Goal: Task Accomplishment & Management: Manage account settings

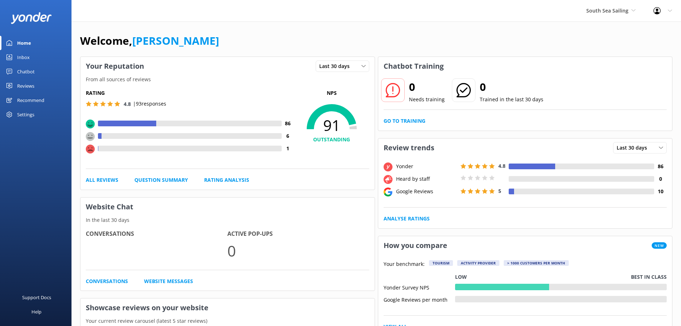
drag, startPoint x: 603, startPoint y: 8, endPoint x: 600, endPoint y: 24, distance: 15.6
click at [603, 8] on span "South Sea Sailing" at bounding box center [607, 10] width 42 height 7
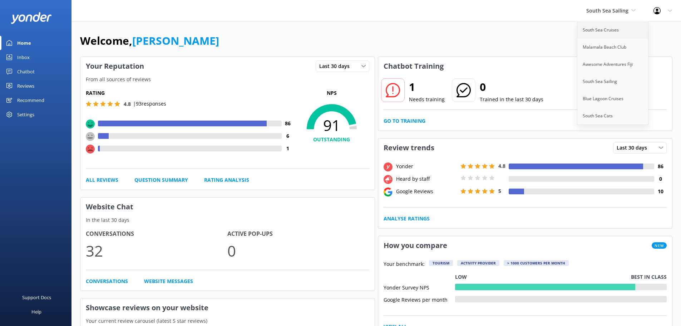
click at [605, 33] on link "South Sea Cruises" at bounding box center [613, 29] width 72 height 17
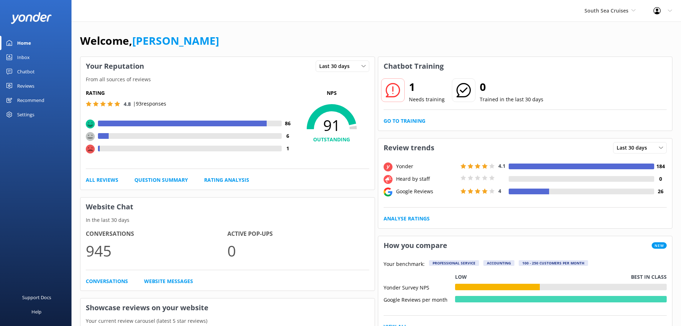
click at [28, 72] on div "Chatbot" at bounding box center [26, 71] width 18 height 14
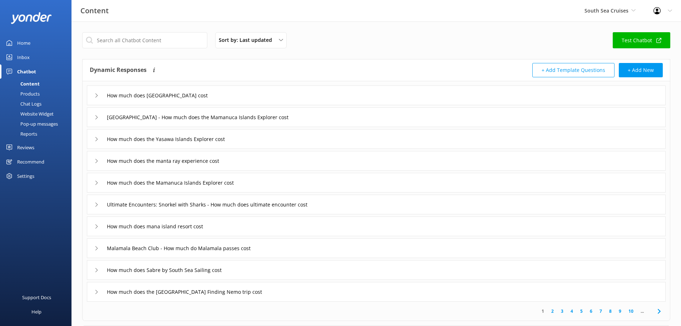
click at [40, 125] on div "Pop-up messages" at bounding box center [31, 124] width 54 height 10
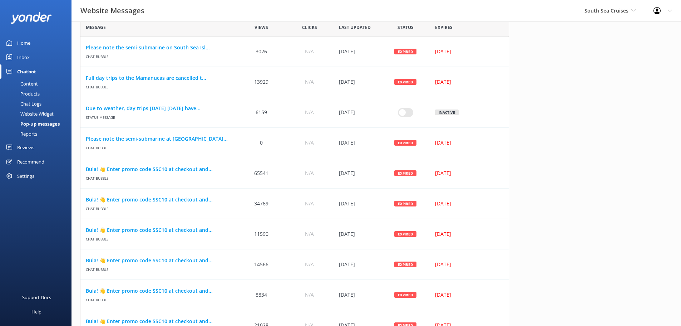
scroll to position [36, 0]
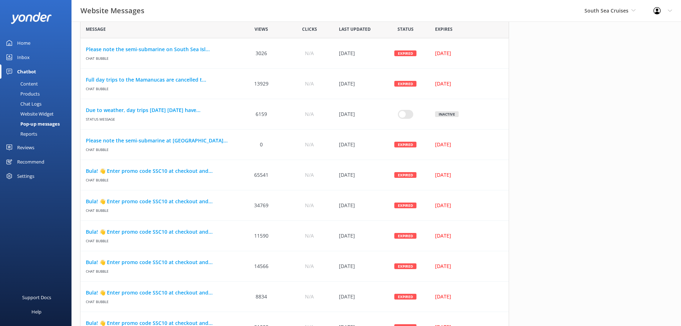
click at [35, 81] on div "Content" at bounding box center [21, 84] width 34 height 10
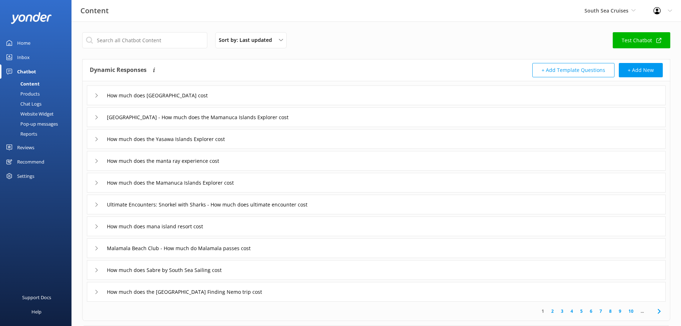
click at [31, 72] on div "Chatbot" at bounding box center [26, 71] width 19 height 14
click at [40, 126] on div "Pop-up messages" at bounding box center [31, 124] width 54 height 10
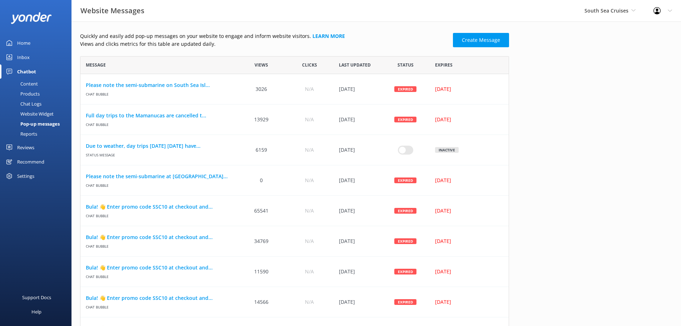
scroll to position [6, 6]
click at [30, 133] on div "Reports" at bounding box center [20, 134] width 33 height 10
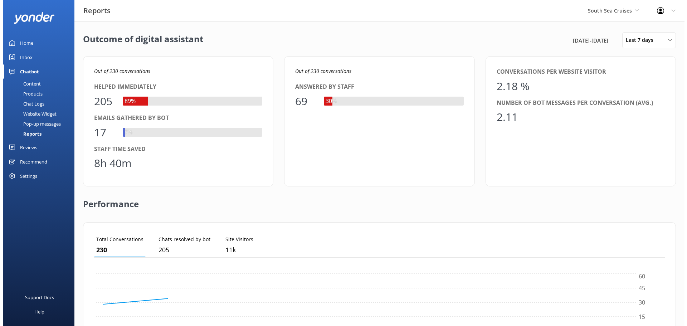
scroll to position [67, 565]
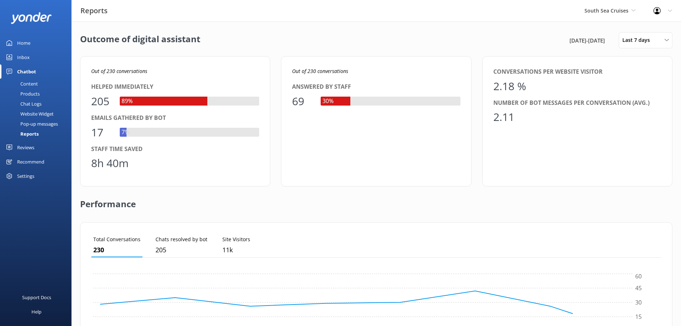
click at [36, 112] on div "Website Widget" at bounding box center [28, 114] width 49 height 10
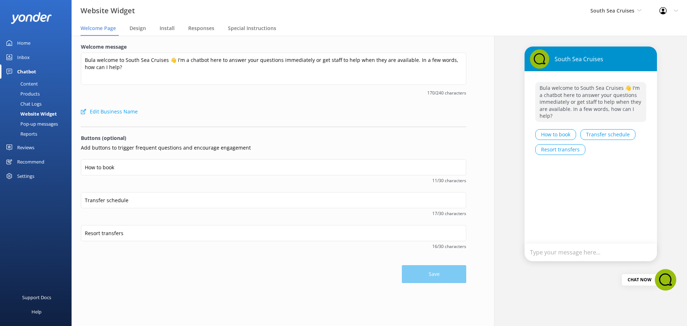
click at [27, 104] on div "Chat Logs" at bounding box center [22, 104] width 37 height 10
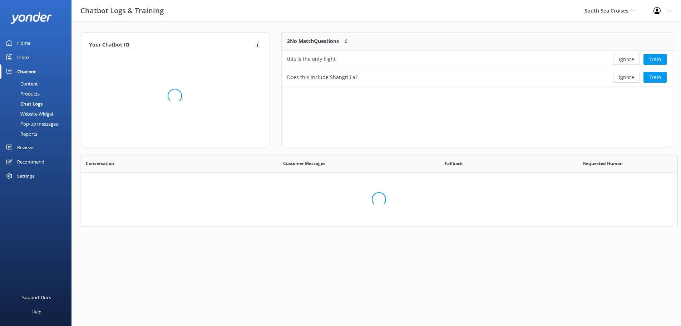
scroll to position [49, 385]
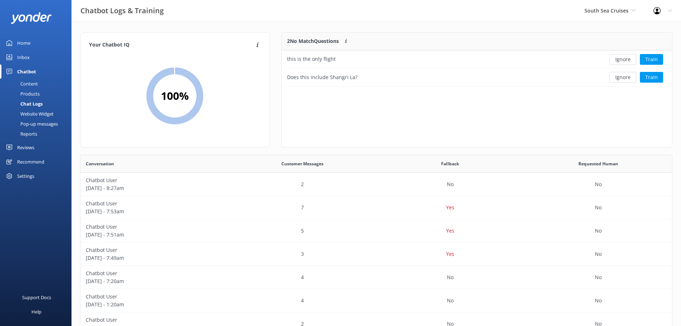
click at [33, 116] on div "Website Widget" at bounding box center [28, 114] width 49 height 10
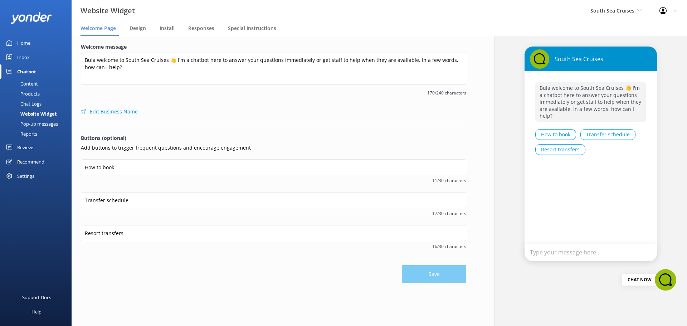
click at [29, 93] on div "Products" at bounding box center [21, 94] width 35 height 10
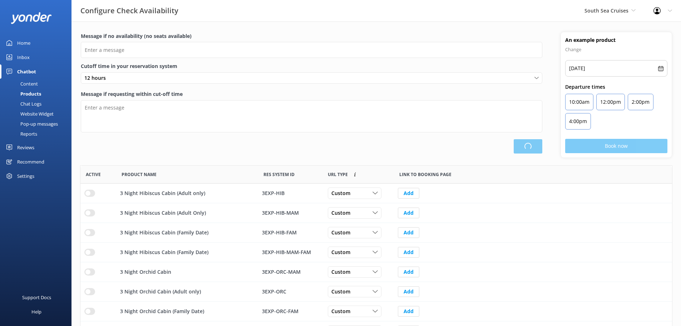
type input "There are no seats available, please check an alternative day"
type textarea "Our online booking system closes {hours} prior to departure. Please contact us …"
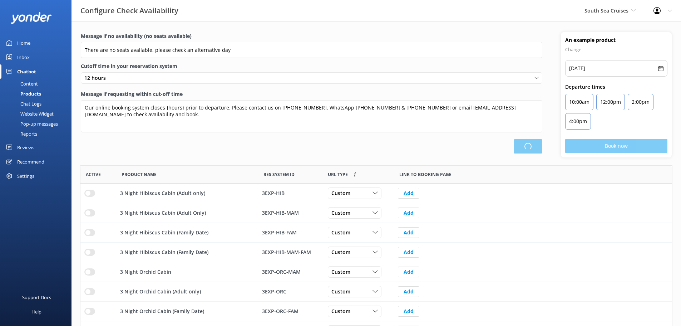
scroll to position [210, 586]
click at [28, 84] on div "Content" at bounding box center [21, 84] width 34 height 10
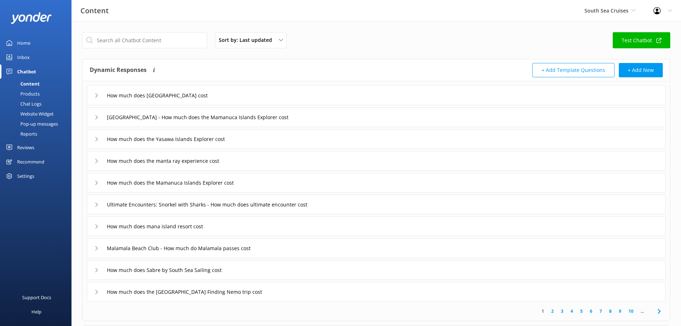
click at [36, 125] on div "Pop-up messages" at bounding box center [31, 124] width 54 height 10
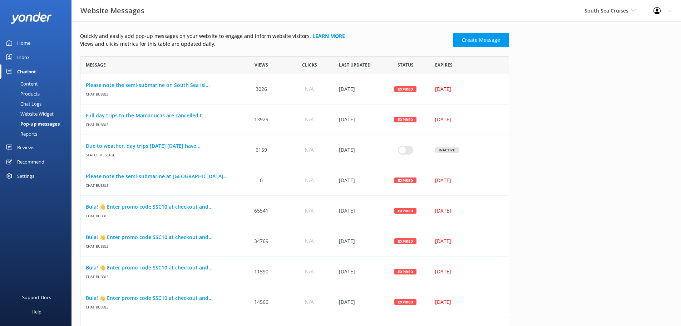
click at [29, 68] on div "Chatbot" at bounding box center [26, 71] width 19 height 14
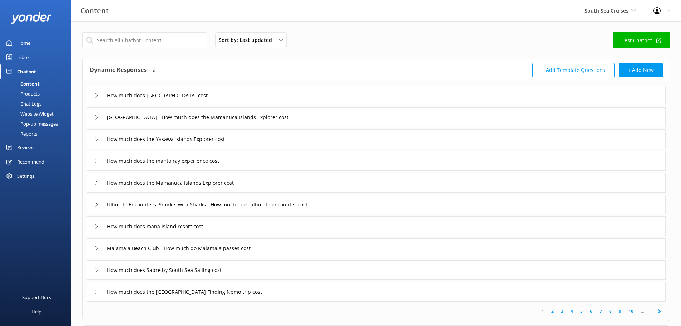
click at [32, 92] on div "Products" at bounding box center [21, 94] width 35 height 10
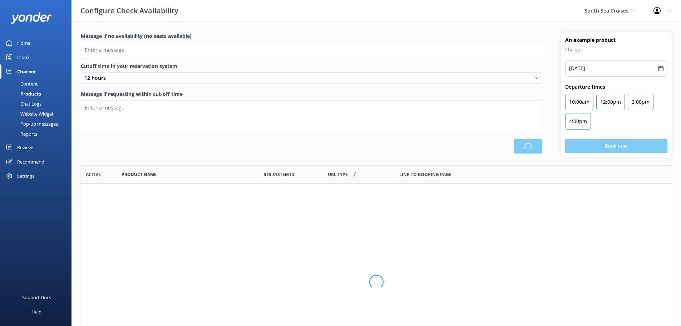
scroll to position [210, 586]
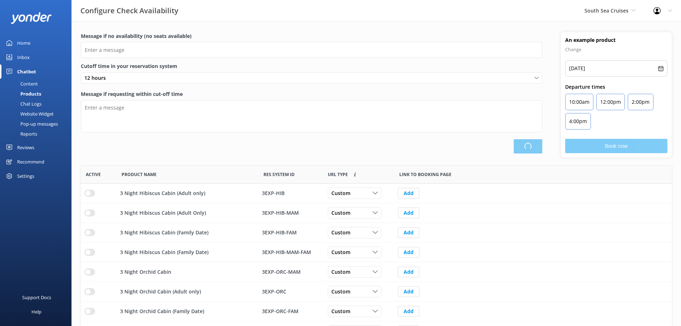
type input "There are no seats available, please check an alternative day"
type textarea "Our online booking system closes {hours} prior to departure. Please contact us …"
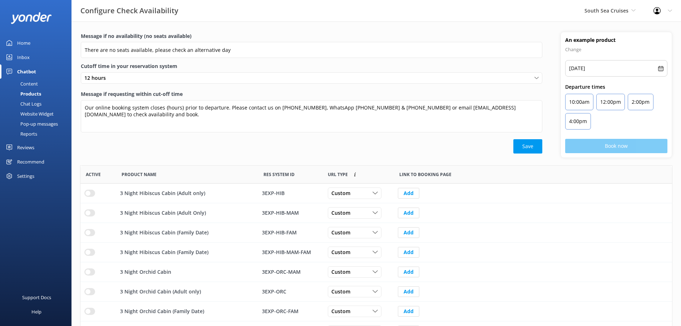
click at [30, 104] on div "Chat Logs" at bounding box center [22, 104] width 37 height 10
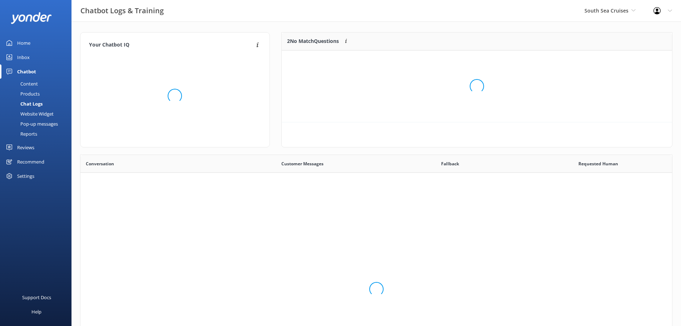
scroll to position [245, 586]
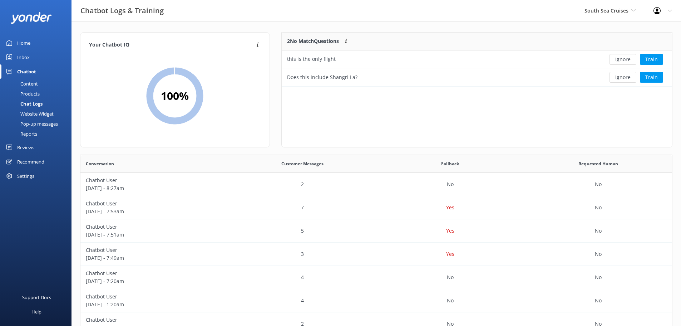
click at [33, 111] on div "Website Widget" at bounding box center [28, 114] width 49 height 10
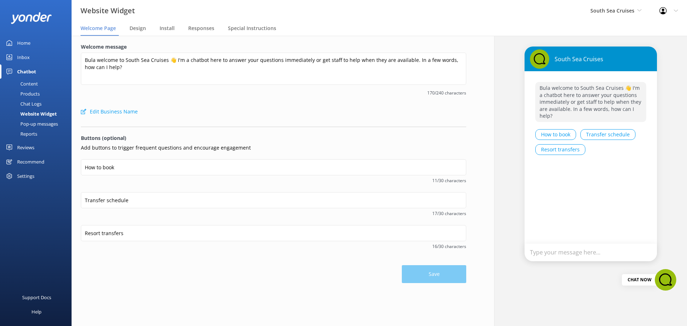
click at [38, 124] on div "Pop-up messages" at bounding box center [31, 124] width 54 height 10
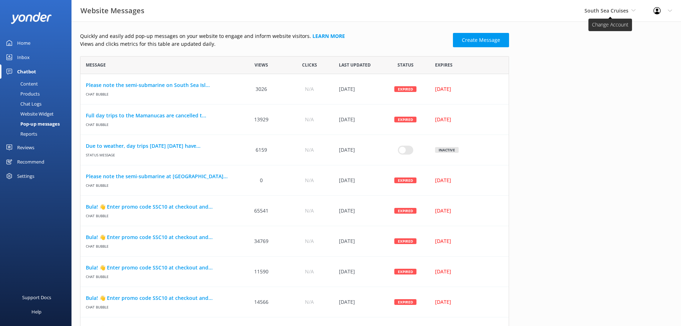
drag, startPoint x: 599, startPoint y: 6, endPoint x: 602, endPoint y: 11, distance: 6.4
click at [599, 7] on div "South Sea Cruises South Sea Cruises Malamala Beach Club Awesome Adventures Fiji…" at bounding box center [610, 10] width 69 height 21
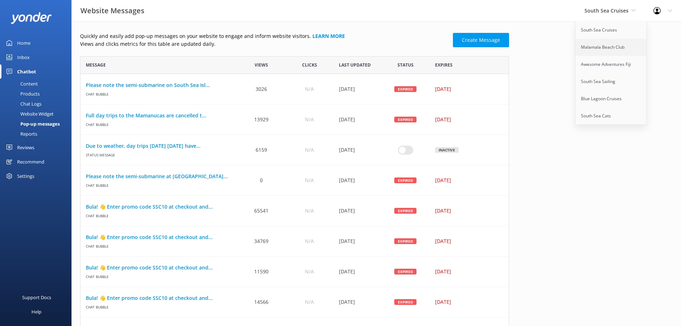
click at [593, 51] on link "Malamala Beach Club" at bounding box center [612, 47] width 72 height 17
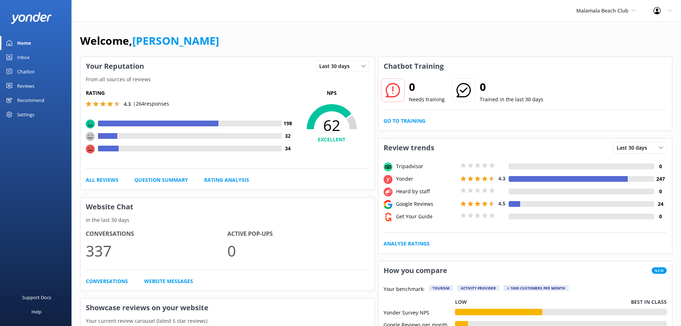
click at [26, 70] on div "Chatbot" at bounding box center [26, 71] width 18 height 14
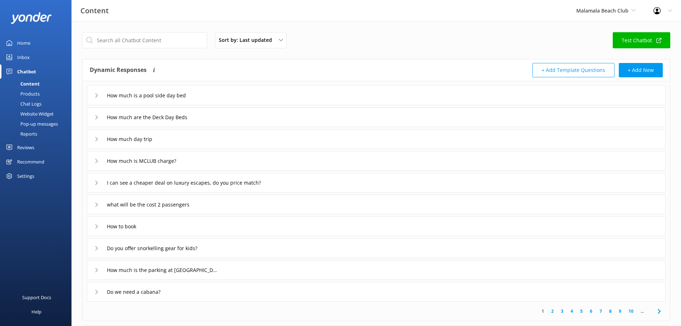
click at [33, 102] on div "Chat Logs" at bounding box center [22, 104] width 37 height 10
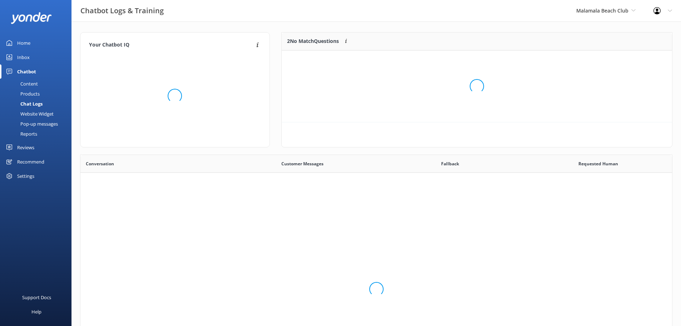
scroll to position [245, 586]
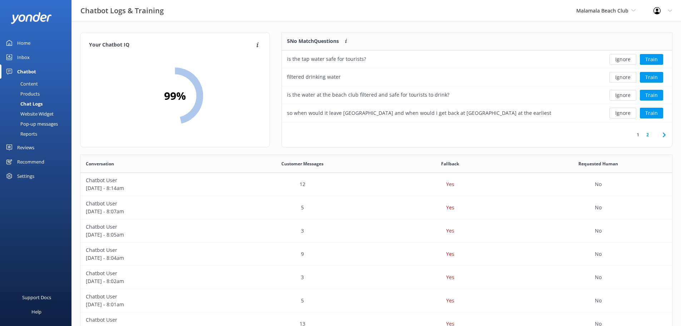
click at [37, 112] on div "Website Widget" at bounding box center [28, 114] width 49 height 10
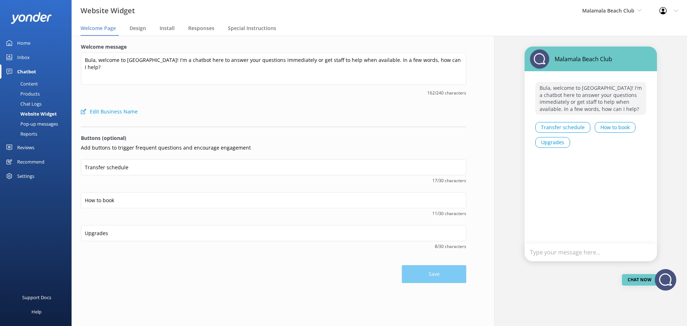
click at [40, 124] on div "Pop-up messages" at bounding box center [31, 124] width 54 height 10
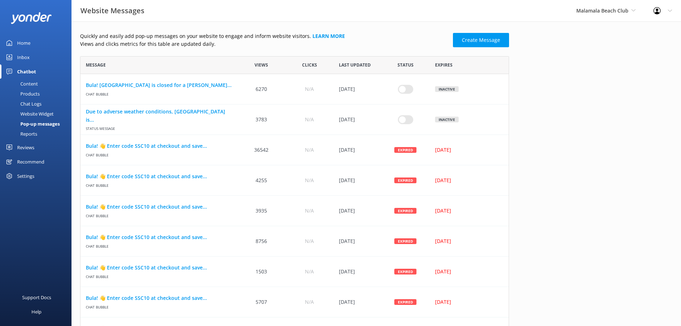
scroll to position [347, 424]
click at [38, 114] on div "Website Widget" at bounding box center [28, 114] width 49 height 10
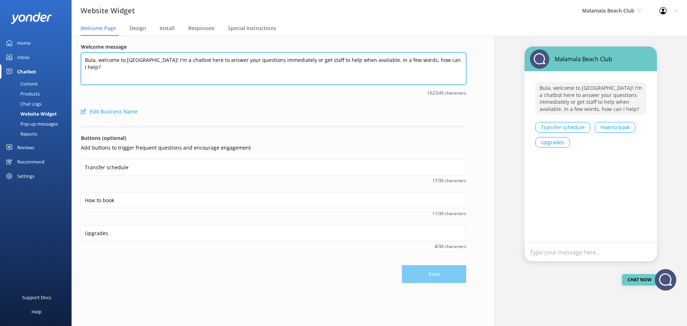
click at [115, 68] on textarea "Bula, welcome to Malamala Beach Club! I'm a chatbot here to answer your questio…" at bounding box center [273, 69] width 385 height 32
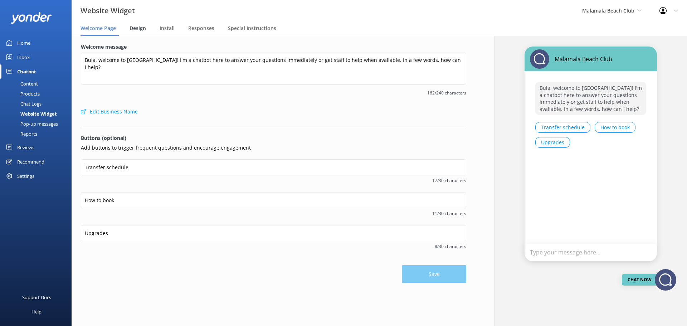
click at [134, 31] on span "Design" at bounding box center [137, 28] width 16 height 7
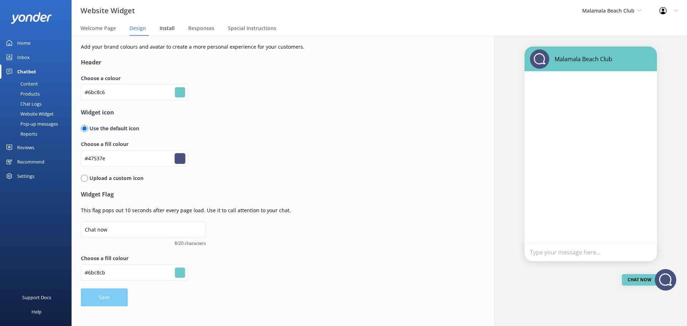
click at [169, 28] on span "Install" at bounding box center [166, 28] width 15 height 7
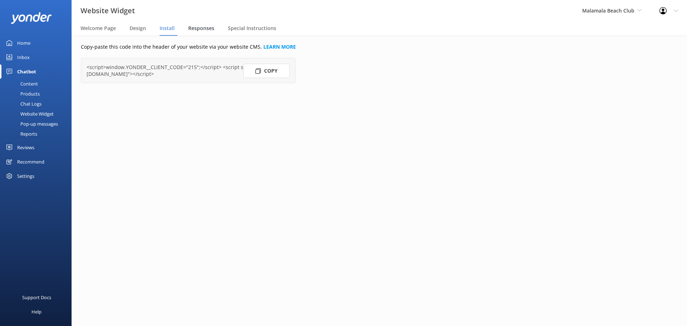
click at [200, 29] on span "Responses" at bounding box center [201, 28] width 26 height 7
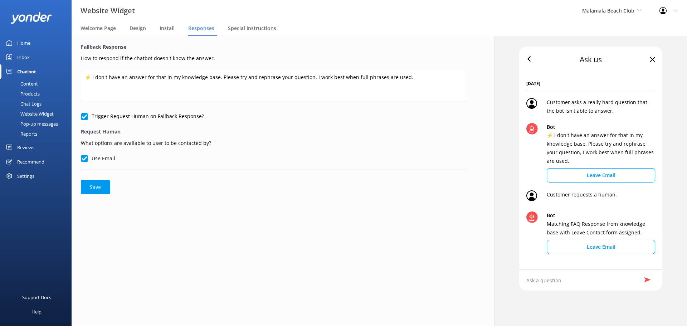
click at [30, 105] on div "Chat Logs" at bounding box center [22, 104] width 37 height 10
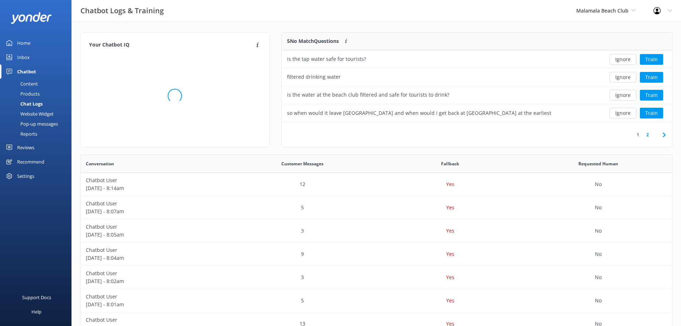
scroll to position [245, 586]
click at [32, 115] on div "Website Widget" at bounding box center [28, 114] width 49 height 10
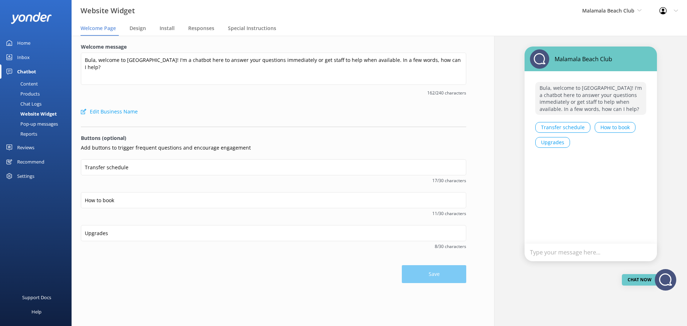
click at [35, 121] on div "Pop-up messages" at bounding box center [31, 124] width 54 height 10
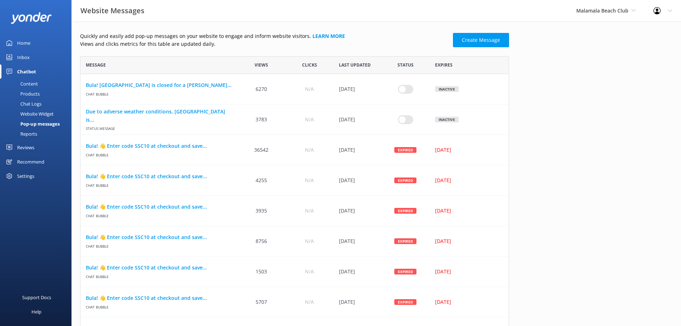
scroll to position [347, 424]
click at [401, 88] on input "row" at bounding box center [405, 88] width 15 height 9
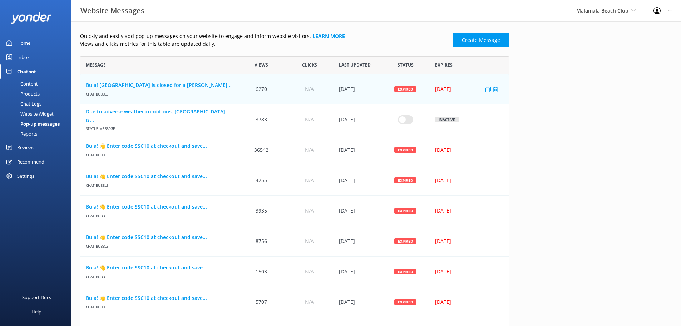
click at [441, 84] on div "May 24 2024" at bounding box center [469, 89] width 79 height 30
click at [447, 88] on div "May 24 2024" at bounding box center [467, 89] width 64 height 8
click at [358, 90] on div "21 Aug 2025" at bounding box center [358, 89] width 48 height 30
click at [492, 120] on use "row" at bounding box center [492, 119] width 5 height 5
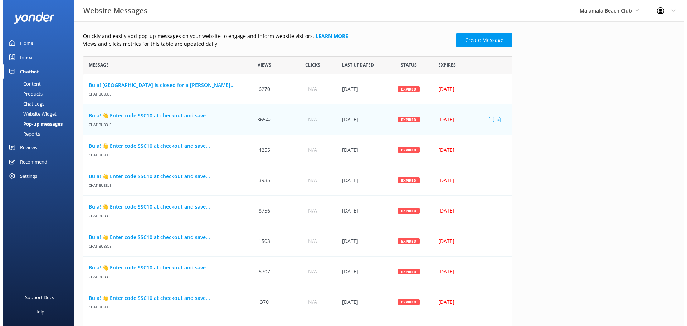
scroll to position [6, 6]
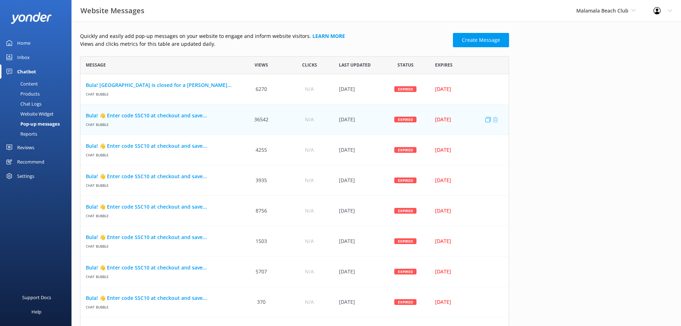
click at [496, 121] on icon "row" at bounding box center [495, 119] width 5 height 5
click at [497, 120] on icon "row" at bounding box center [495, 119] width 5 height 5
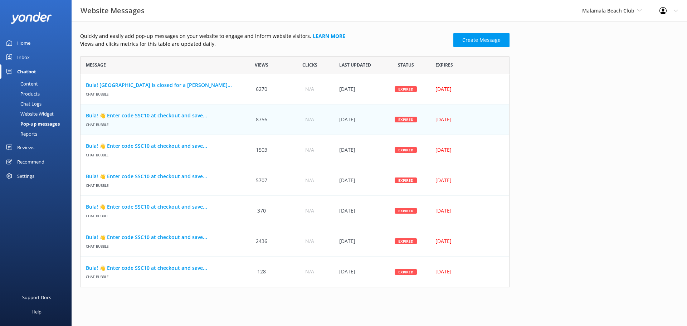
click at [495, 118] on use "row" at bounding box center [495, 119] width 5 height 5
click at [496, 118] on icon "row" at bounding box center [495, 119] width 5 height 5
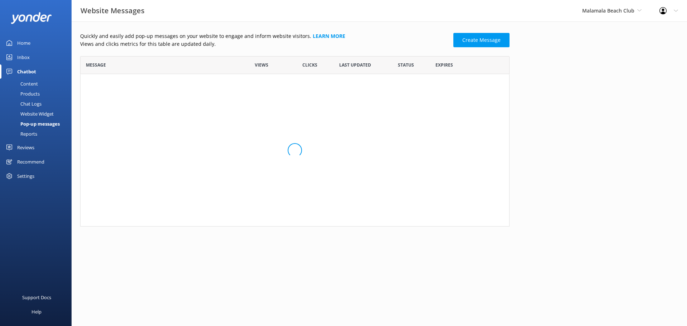
scroll to position [165, 424]
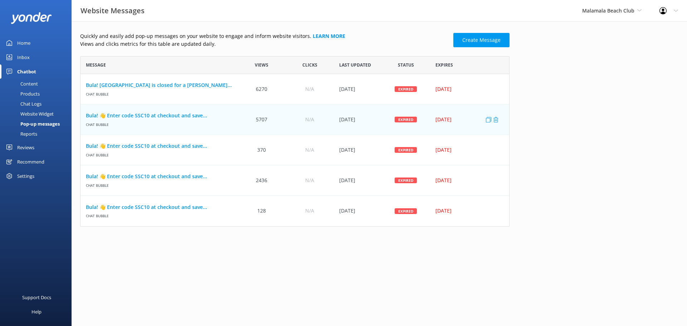
click at [498, 123] on div "row" at bounding box center [493, 119] width 14 height 30
click at [495, 121] on icon "row" at bounding box center [495, 119] width 5 height 5
click at [495, 119] on icon "row" at bounding box center [495, 119] width 5 height 5
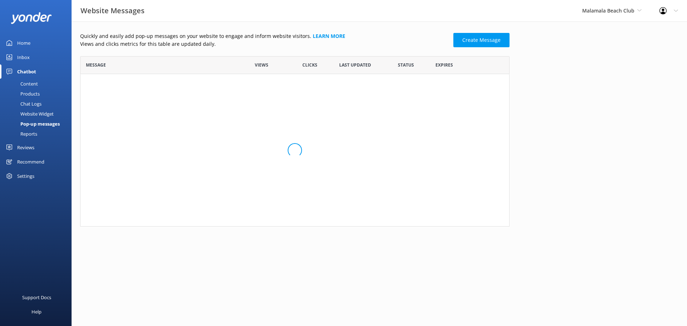
scroll to position [104, 424]
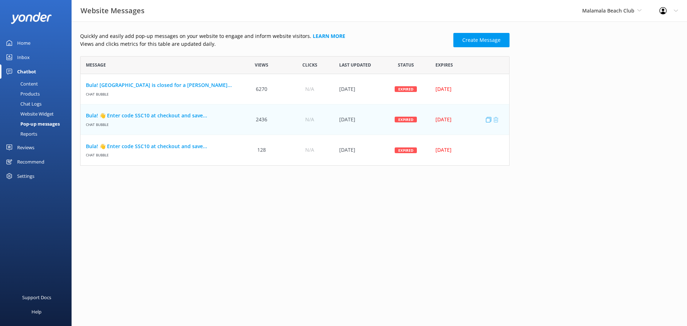
click at [496, 121] on icon "row" at bounding box center [495, 119] width 5 height 5
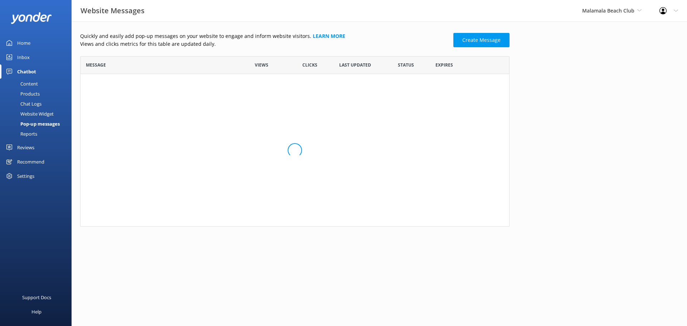
scroll to position [74, 424]
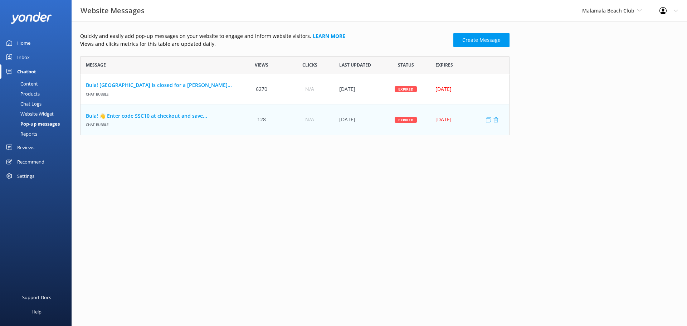
click at [494, 122] on div "row" at bounding box center [493, 119] width 14 height 30
click at [493, 121] on icon "row" at bounding box center [495, 119] width 5 height 5
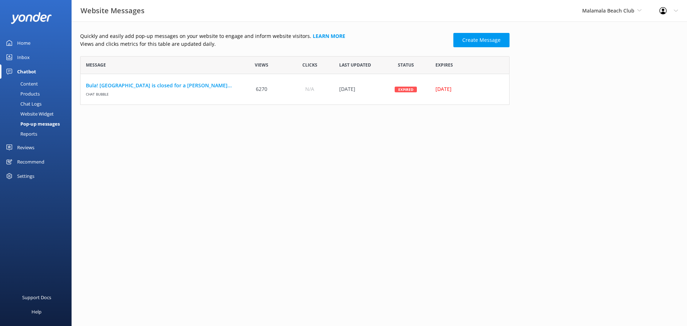
scroll to position [43, 424]
click at [497, 89] on use "row" at bounding box center [495, 89] width 5 height 5
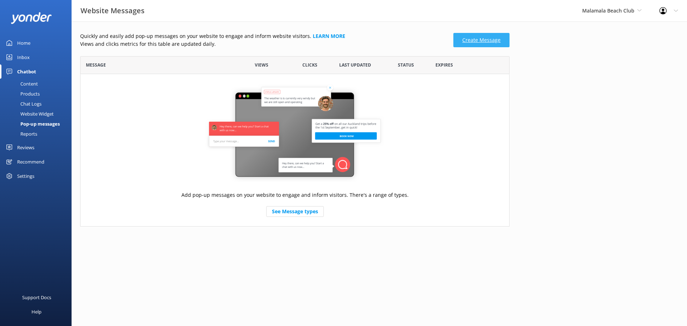
click at [485, 41] on link "Create Message" at bounding box center [481, 40] width 56 height 14
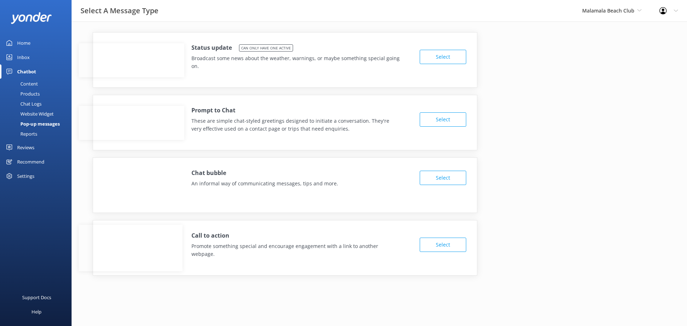
click at [280, 46] on span "Can only have one active" at bounding box center [266, 47] width 54 height 7
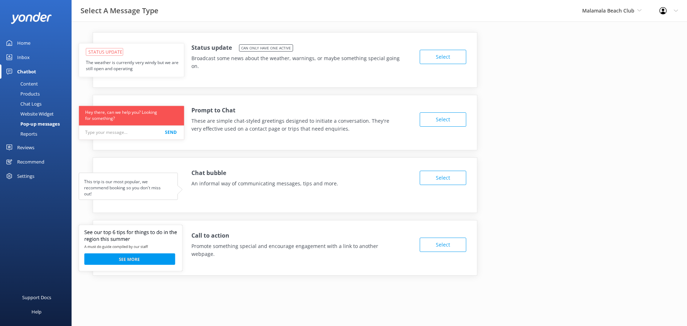
click at [427, 55] on button "Select" at bounding box center [442, 57] width 46 height 14
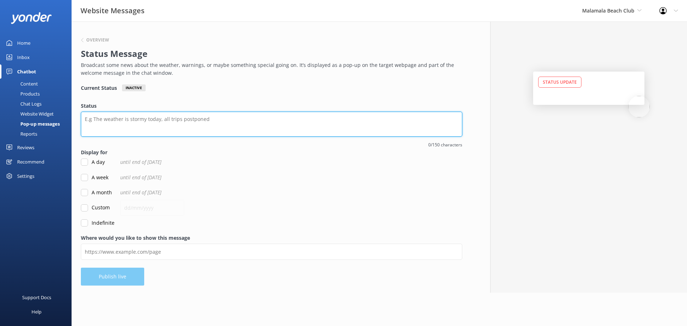
click at [129, 124] on textarea "Status" at bounding box center [271, 124] width 381 height 25
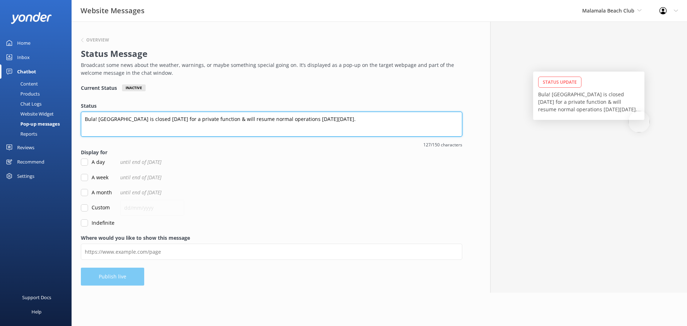
click at [309, 121] on textarea "Bula! Malamala Beach Club is closed today for a private function & will resume …" at bounding box center [271, 124] width 381 height 25
type textarea "Bula! Malamala Beach Club is closed today for a private function & will resume …"
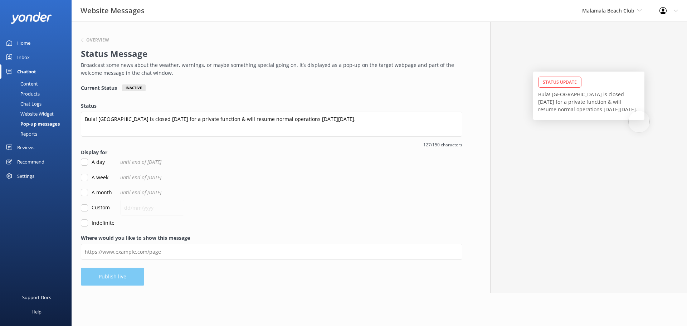
click at [87, 161] on input "A day" at bounding box center [84, 161] width 7 height 7
checkbox input "true"
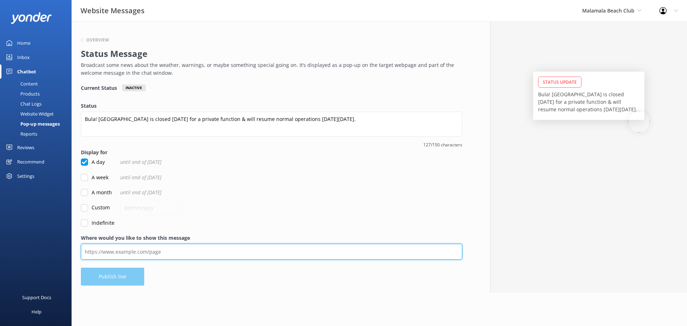
click at [112, 250] on input "Where would you like to show this message" at bounding box center [271, 252] width 381 height 16
drag, startPoint x: 161, startPoint y: 251, endPoint x: 74, endPoint y: 241, distance: 87.1
click at [74, 241] on div "Overview Status Message Broadcast some news about the weather, warnings, or may…" at bounding box center [272, 156] width 400 height 271
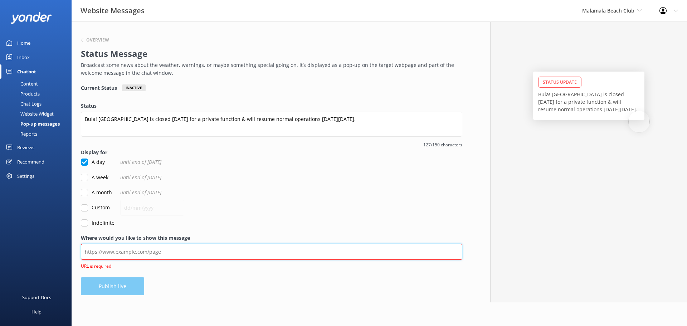
click at [161, 251] on input "Where would you like to show this message" at bounding box center [271, 252] width 381 height 16
paste input "https://www.malamalabeachclub.com/"
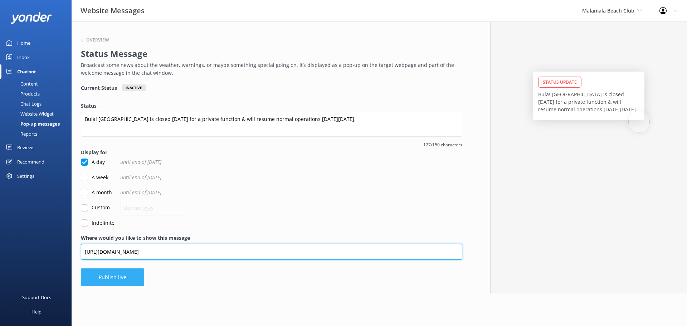
type input "https://www.malamalabeachclub.com/"
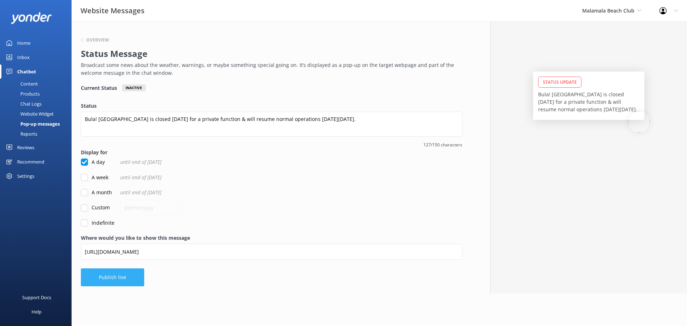
click at [126, 280] on button "Publish live" at bounding box center [112, 277] width 63 height 18
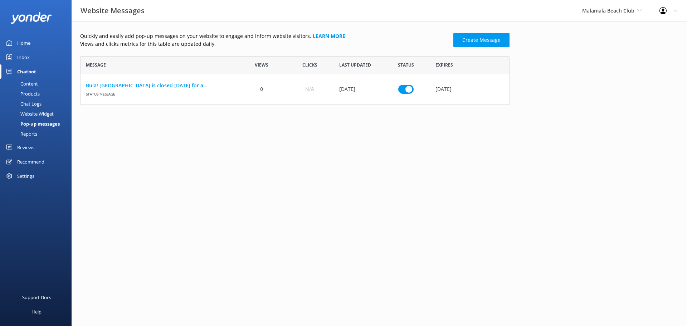
scroll to position [43, 424]
click at [596, 13] on span "Malamala Beach Club" at bounding box center [608, 10] width 52 height 7
click at [602, 33] on link "South Sea Cruises" at bounding box center [609, 29] width 72 height 17
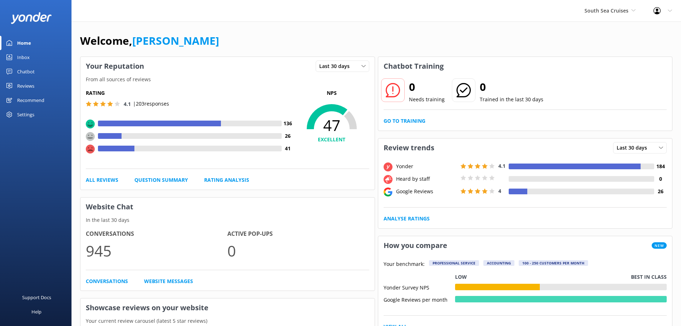
click at [25, 69] on div "Chatbot" at bounding box center [26, 71] width 18 height 14
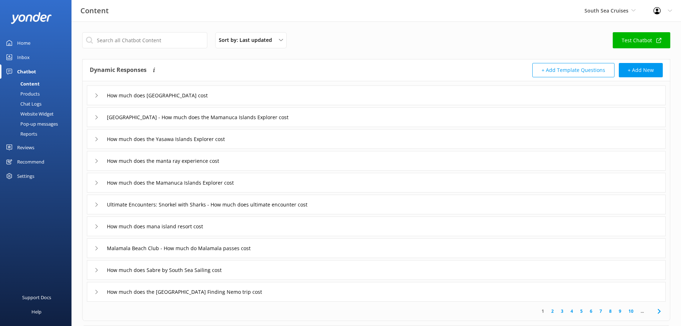
click at [33, 104] on div "Chat Logs" at bounding box center [22, 104] width 37 height 10
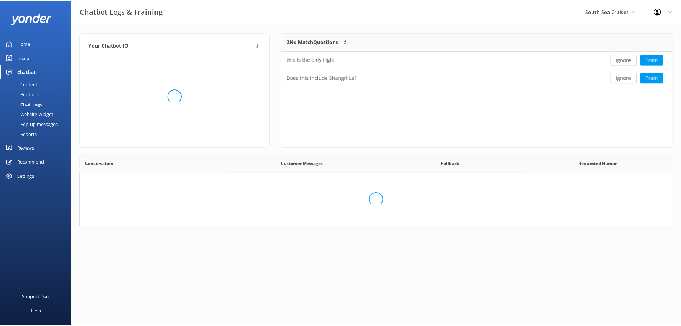
scroll to position [49, 389]
click at [33, 94] on div "Products" at bounding box center [21, 94] width 35 height 10
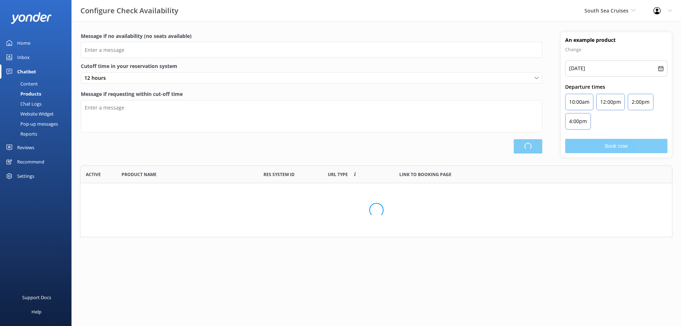
scroll to position [67, 587]
type input "There are no seats available, please check an alternative day"
type textarea "Our online booking system closes {hours} prior to departure. Please contact us …"
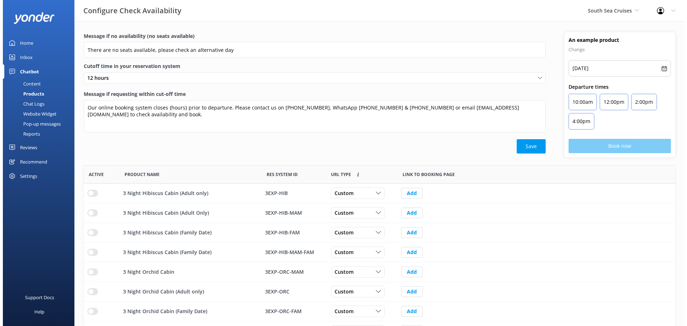
scroll to position [210, 586]
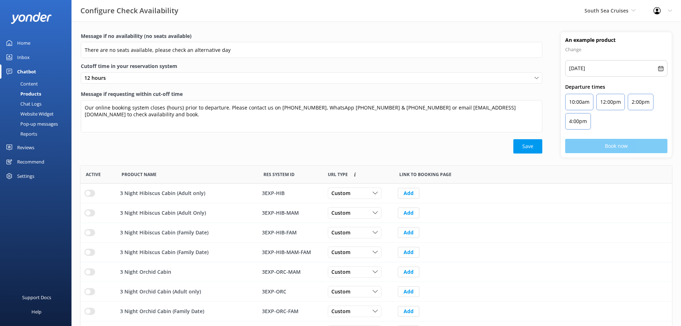
click at [43, 123] on div "Pop-up messages" at bounding box center [31, 124] width 54 height 10
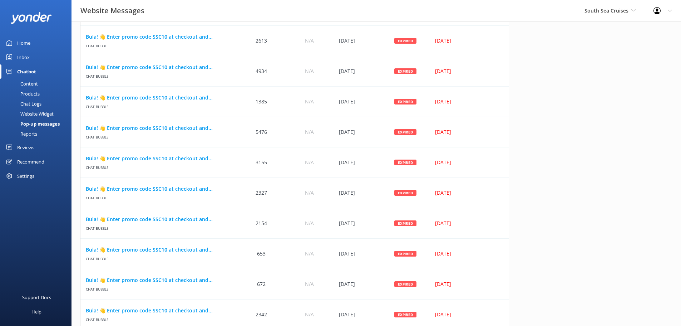
scroll to position [553, 0]
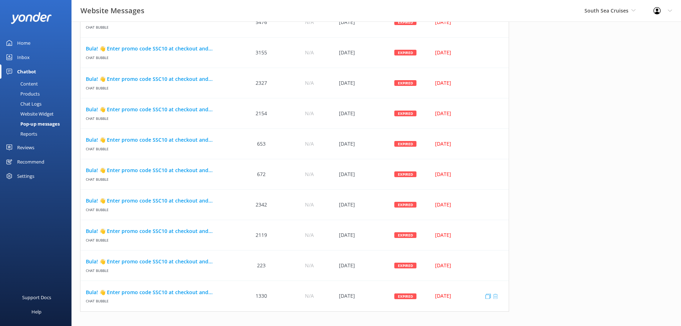
click at [495, 295] on icon "row" at bounding box center [495, 295] width 5 height 5
click at [495, 298] on icon "row" at bounding box center [495, 295] width 5 height 5
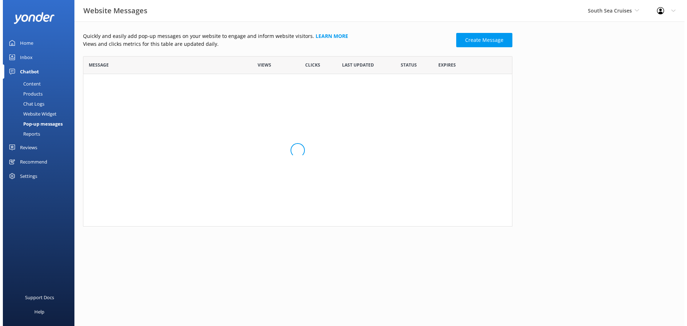
scroll to position [6, 6]
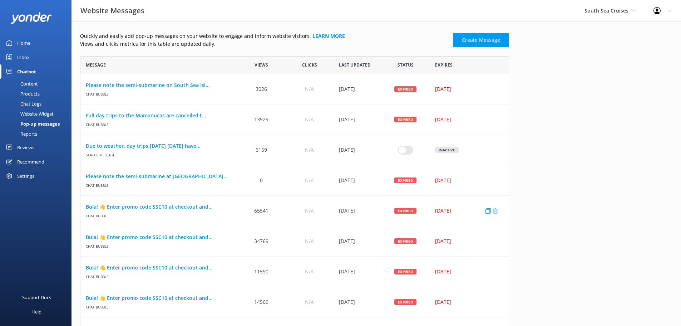
click at [495, 208] on use "row" at bounding box center [495, 210] width 5 height 5
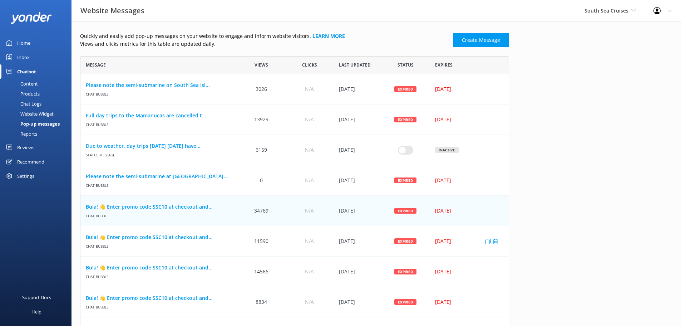
click at [496, 244] on div "row" at bounding box center [493, 241] width 14 height 30
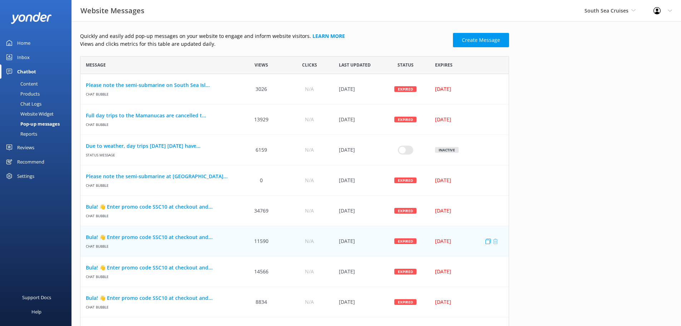
click at [493, 239] on icon "row" at bounding box center [495, 240] width 5 height 5
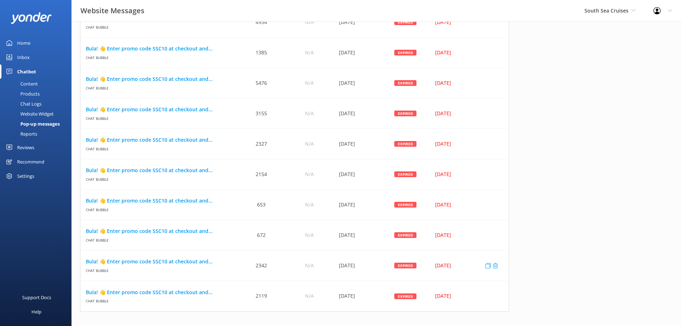
scroll to position [432, 0]
click at [495, 296] on icon "row" at bounding box center [495, 295] width 5 height 5
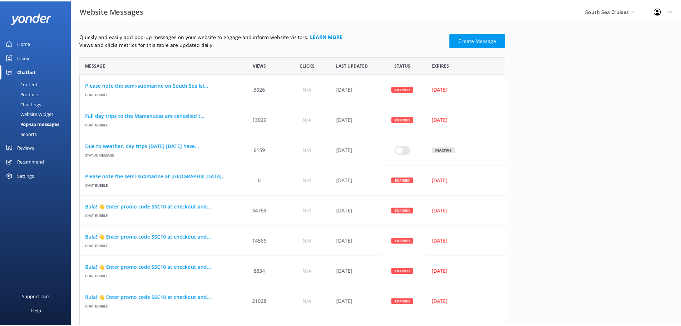
scroll to position [0, 0]
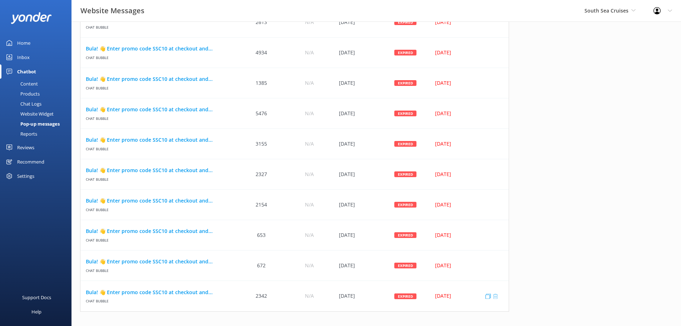
click at [498, 298] on button "row" at bounding box center [496, 295] width 7 height 5
click at [497, 295] on use "row" at bounding box center [495, 295] width 5 height 5
click at [494, 297] on icon "row" at bounding box center [495, 295] width 5 height 5
click at [495, 296] on use "row" at bounding box center [495, 295] width 5 height 5
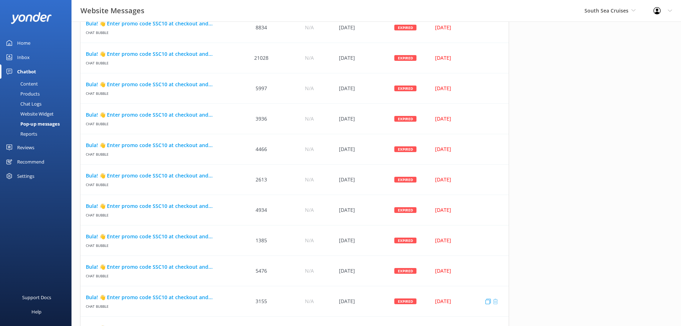
click at [497, 300] on icon "row" at bounding box center [495, 300] width 5 height 5
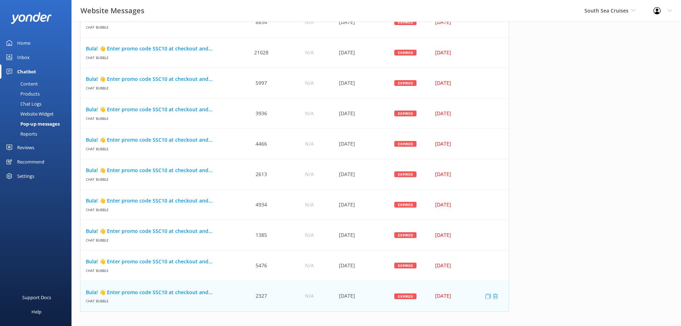
click at [495, 299] on div "row" at bounding box center [493, 296] width 14 height 30
click at [498, 296] on button "row" at bounding box center [496, 295] width 7 height 5
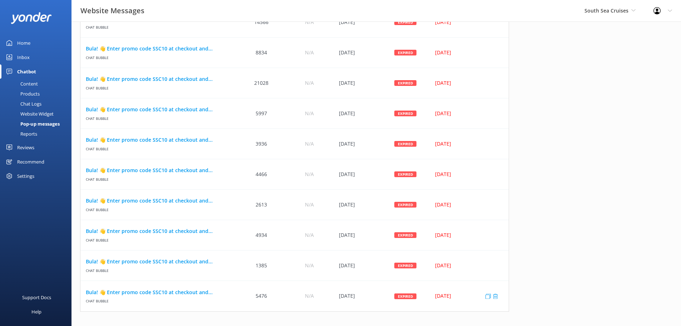
click at [495, 299] on div "row" at bounding box center [493, 296] width 14 height 30
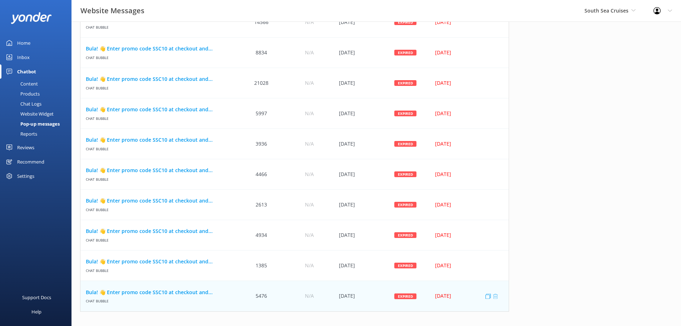
click at [495, 298] on icon "row" at bounding box center [495, 295] width 5 height 5
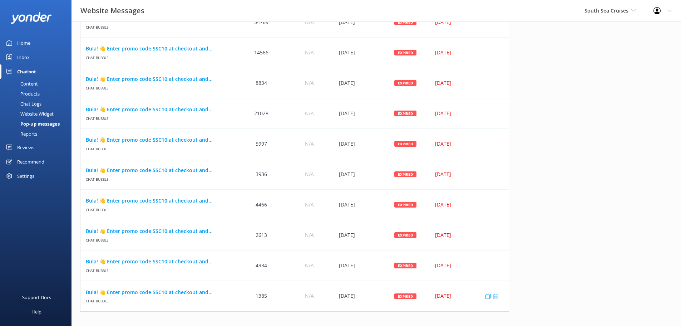
click at [495, 296] on icon "row" at bounding box center [495, 295] width 5 height 5
click at [496, 297] on icon "row" at bounding box center [495, 295] width 5 height 5
click at [497, 296] on icon "row" at bounding box center [495, 295] width 5 height 5
click at [495, 298] on icon "row" at bounding box center [495, 295] width 5 height 5
click at [497, 295] on icon "row" at bounding box center [495, 295] width 5 height 5
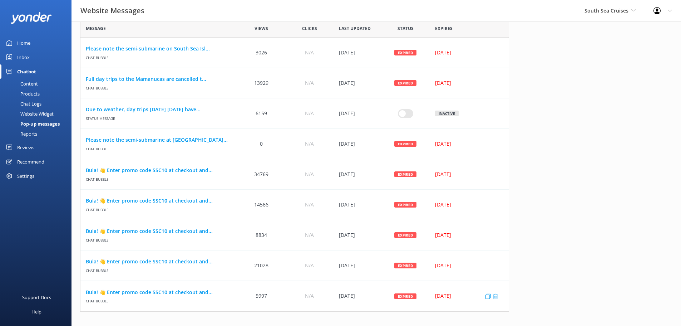
click at [498, 297] on icon "row" at bounding box center [495, 295] width 5 height 5
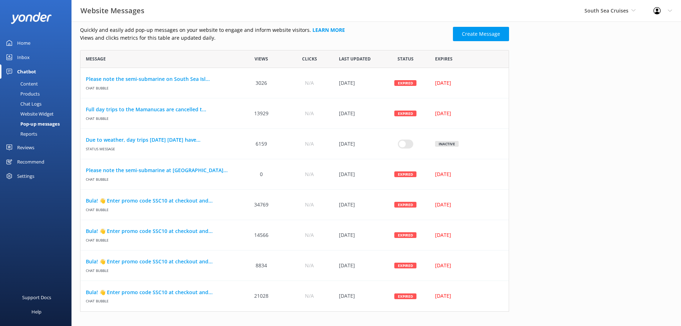
drag, startPoint x: 497, startPoint y: 295, endPoint x: 376, endPoint y: 27, distance: 293.8
click at [497, 295] on icon "row" at bounding box center [495, 295] width 5 height 5
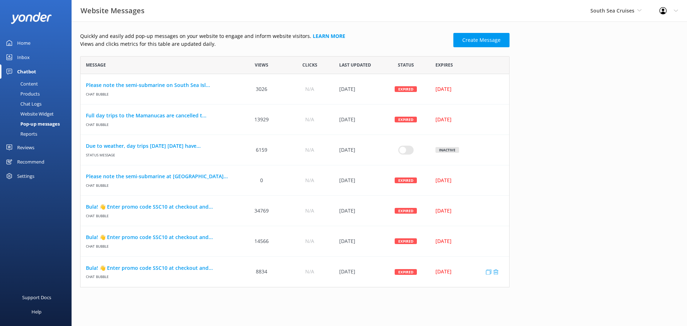
click at [496, 275] on div "row" at bounding box center [493, 271] width 14 height 30
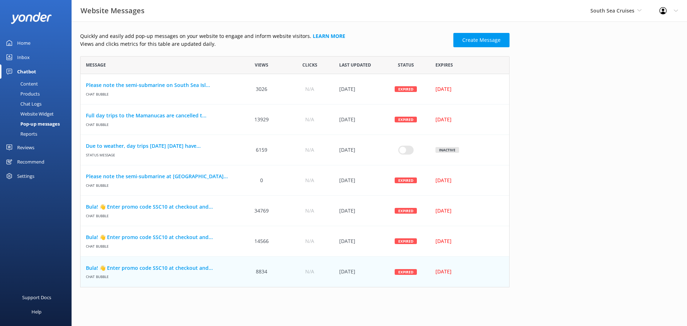
click at [495, 271] on icon "row" at bounding box center [495, 271] width 5 height 5
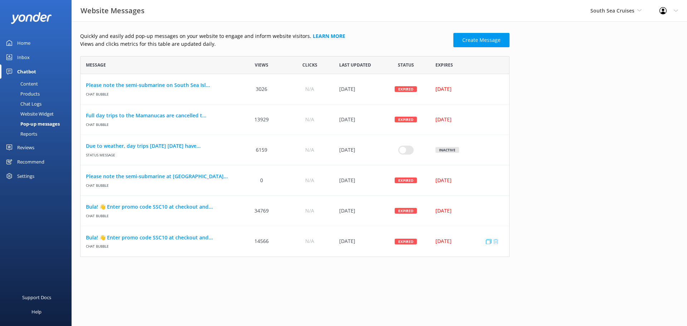
click at [495, 242] on icon "row" at bounding box center [495, 241] width 5 height 5
click at [497, 211] on icon "row" at bounding box center [495, 210] width 5 height 5
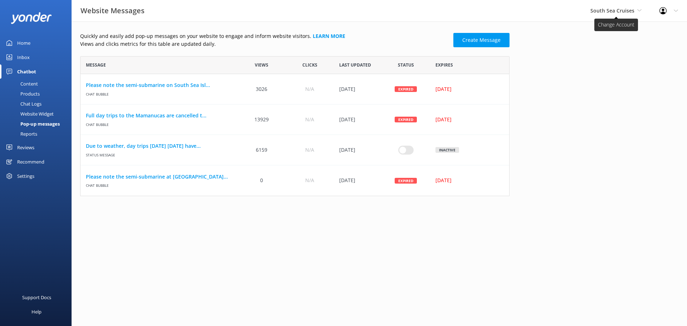
click at [612, 13] on span "South Sea Cruises" at bounding box center [612, 10] width 44 height 7
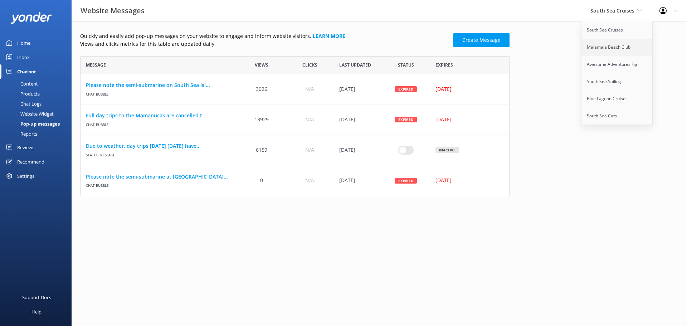
click at [601, 48] on link "Malamala Beach Club" at bounding box center [617, 47] width 72 height 17
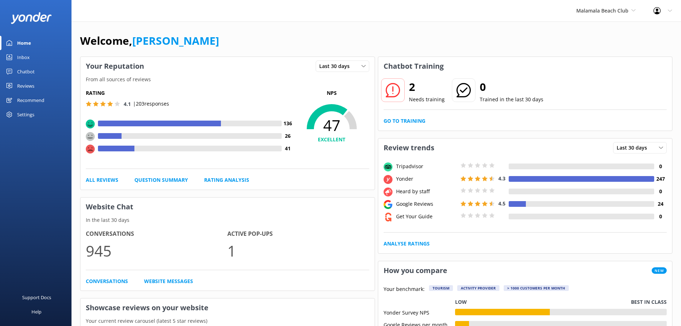
click at [26, 70] on div "Chatbot" at bounding box center [26, 71] width 18 height 14
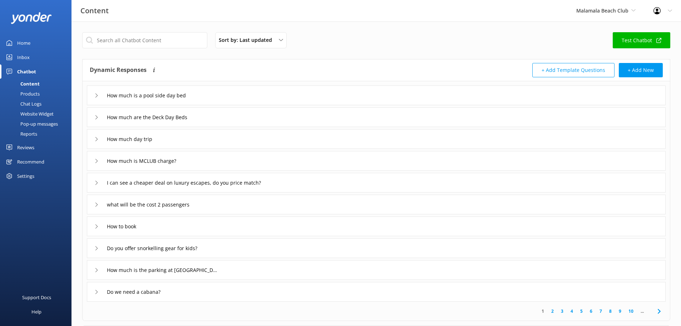
click at [34, 125] on div "Pop-up messages" at bounding box center [31, 124] width 54 height 10
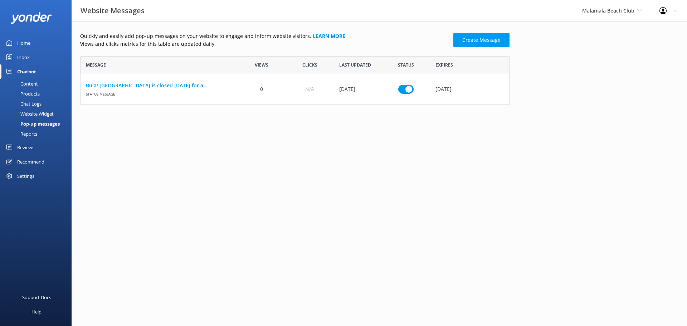
click at [583, 17] on div "Malamala Beach Club South Sea Cruises Malamala Beach Club Awesome Adventures Fi…" at bounding box center [611, 10] width 77 height 21
click at [594, 63] on link "Awesome Adventures Fiji" at bounding box center [609, 64] width 72 height 17
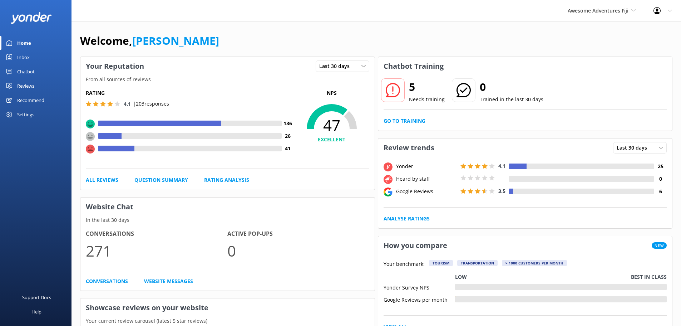
click at [20, 74] on div "Chatbot" at bounding box center [26, 71] width 18 height 14
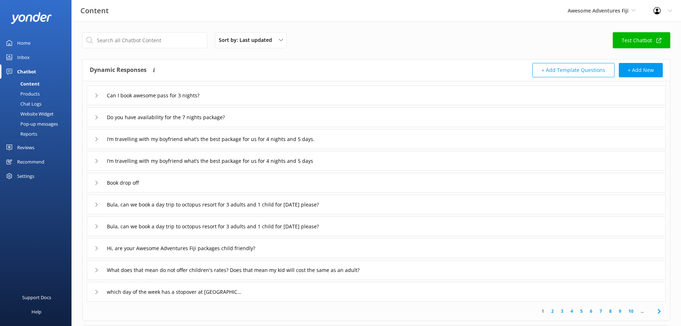
click at [39, 125] on div "Pop-up messages" at bounding box center [31, 124] width 54 height 10
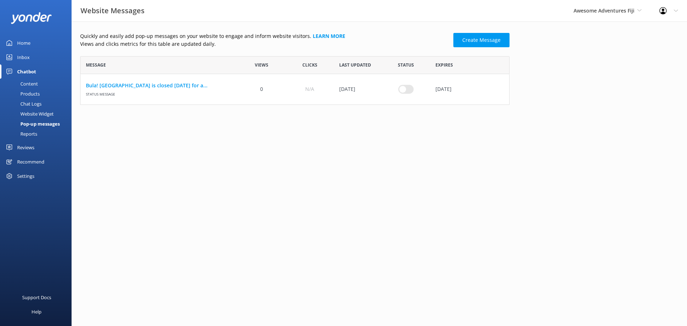
checkbox input "false"
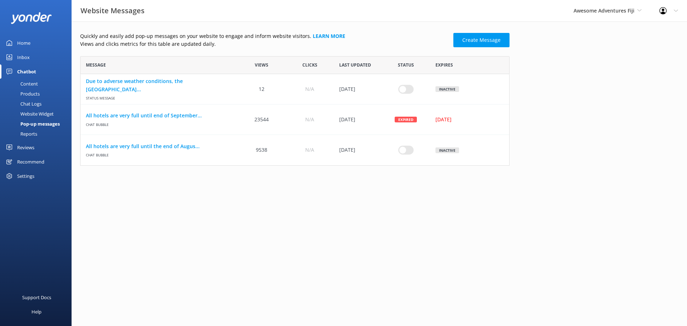
click at [618, 4] on div "Awesome Adventures Fiji South Sea Cruises Malamala Beach Club Awesome Adventure…" at bounding box center [607, 10] width 86 height 21
click at [586, 78] on link "South Sea Sailing" at bounding box center [600, 81] width 72 height 17
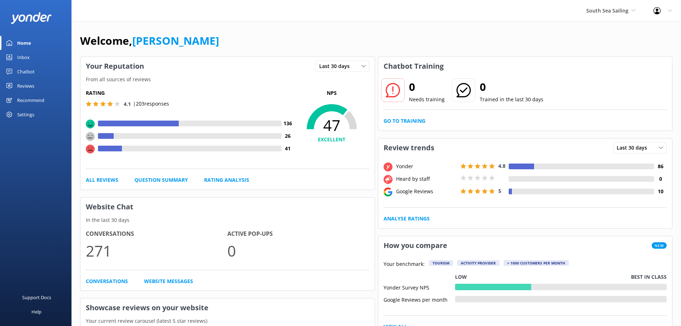
click at [31, 88] on div "Reviews" at bounding box center [25, 86] width 17 height 14
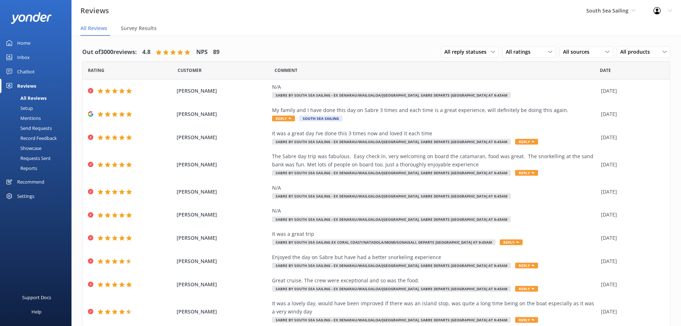
click at [21, 73] on div "Chatbot" at bounding box center [26, 71] width 18 height 14
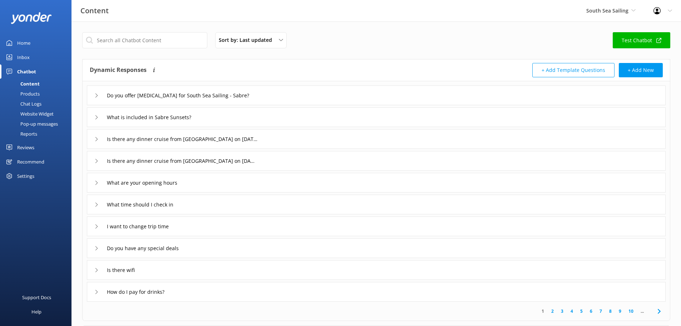
click at [36, 126] on div "Pop-up messages" at bounding box center [31, 124] width 54 height 10
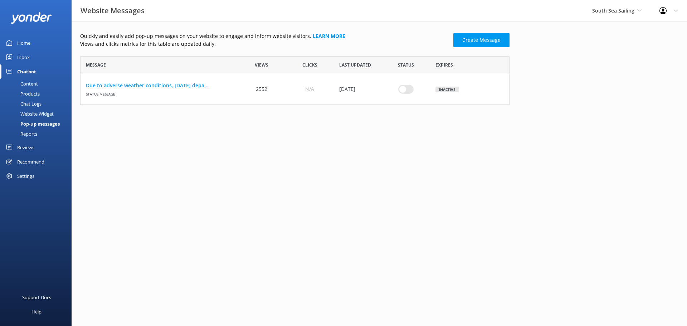
click at [610, 3] on div "South Sea Sailing South Sea Cruises Malamala Beach Club Awesome Adventures Fiji…" at bounding box center [616, 10] width 67 height 21
click at [614, 114] on link "South Sea Cats" at bounding box center [619, 115] width 72 height 17
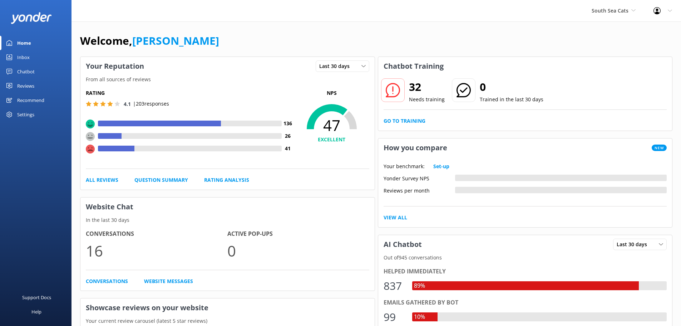
click at [30, 88] on div "Reviews" at bounding box center [25, 86] width 17 height 14
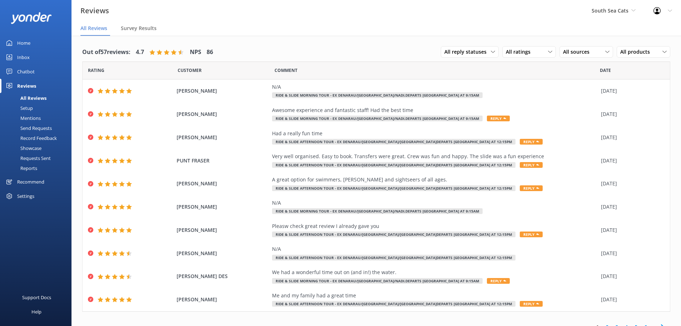
click at [26, 71] on div "Chatbot" at bounding box center [26, 71] width 18 height 14
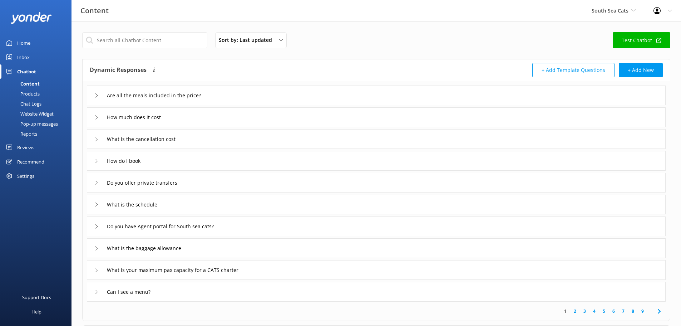
click at [40, 124] on div "Pop-up messages" at bounding box center [31, 124] width 54 height 10
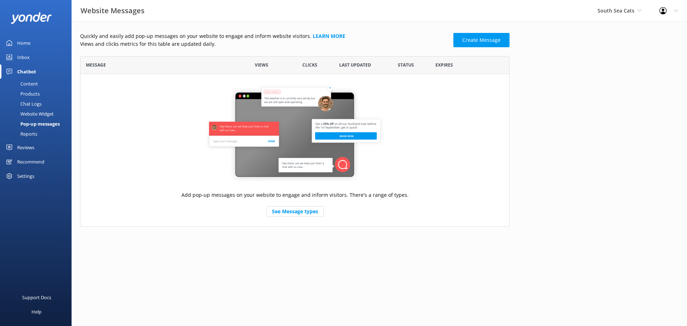
scroll to position [6, 6]
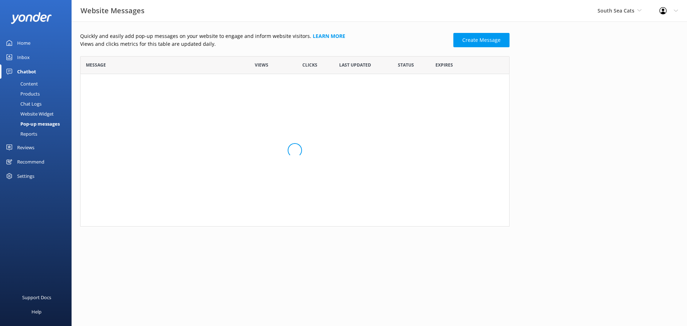
scroll to position [165, 424]
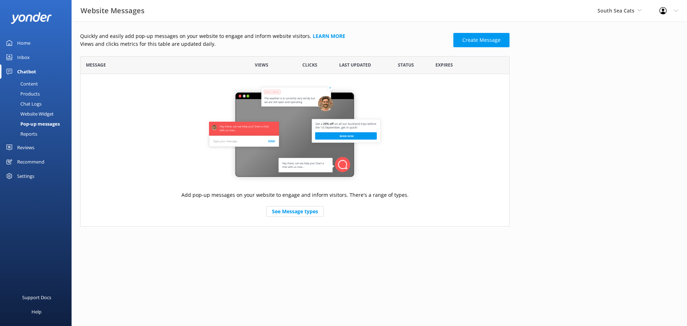
click at [31, 102] on div "Chat Logs" at bounding box center [22, 104] width 37 height 10
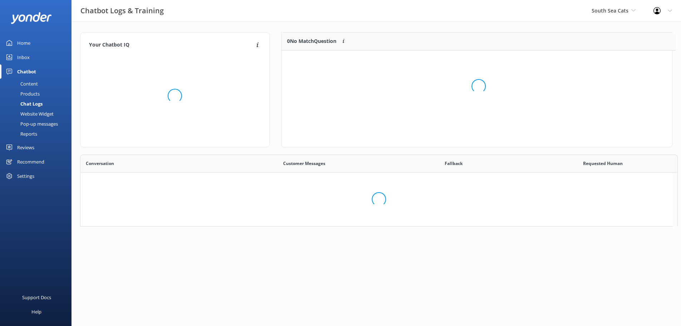
scroll to position [245, 586]
